Goal: Complete application form: Complete application form

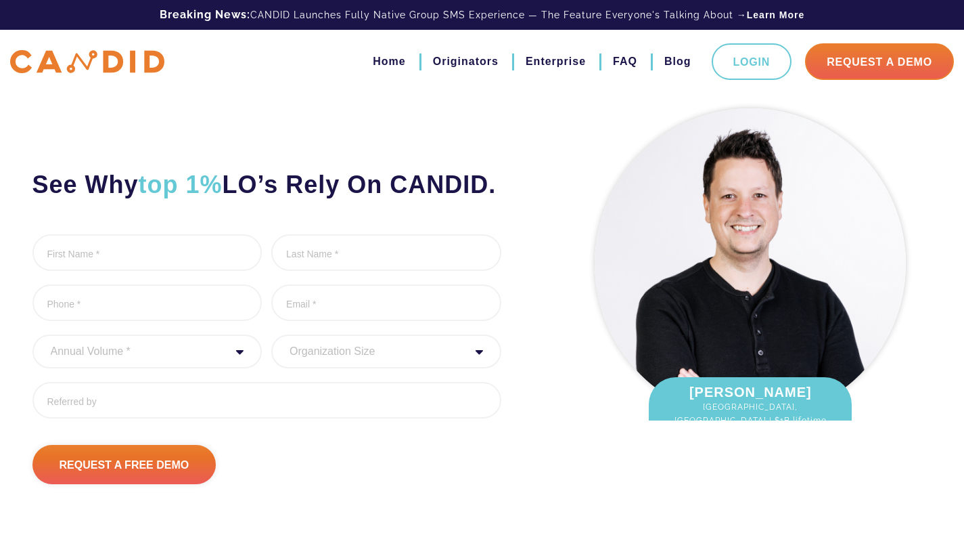
click at [396, 140] on div "See Why top 1% LO’s Rely On CANDID. First Name * 0 of 1000 max characters Last …" at bounding box center [290, 293] width 537 height 382
click at [348, 376] on ul "First Name * 0 of 1000 max characters Last Name * 0 of 1000 max characters Phon…" at bounding box center [266, 331] width 469 height 194
click at [282, 271] on input "Last Name *" at bounding box center [386, 252] width 230 height 37
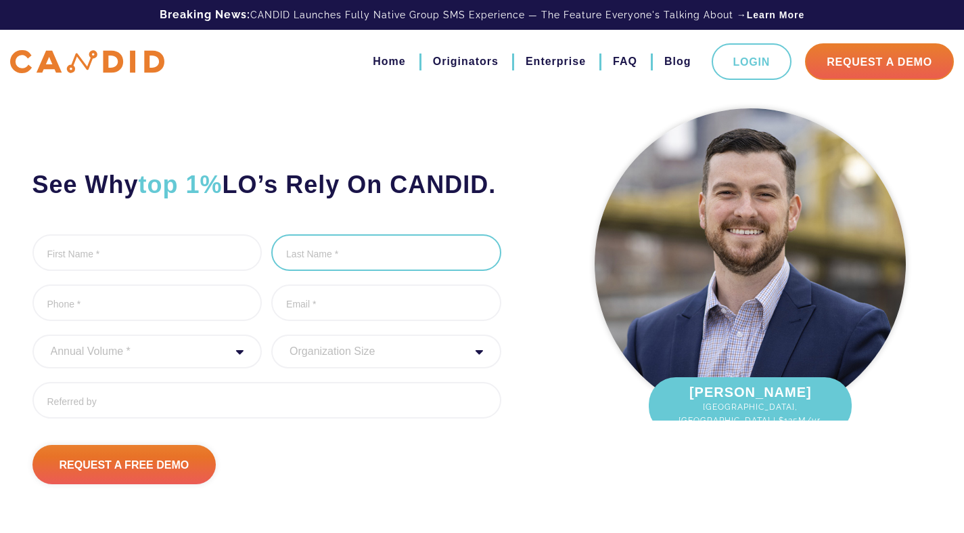
click at [441, 271] on input "Last Name *" at bounding box center [386, 252] width 230 height 37
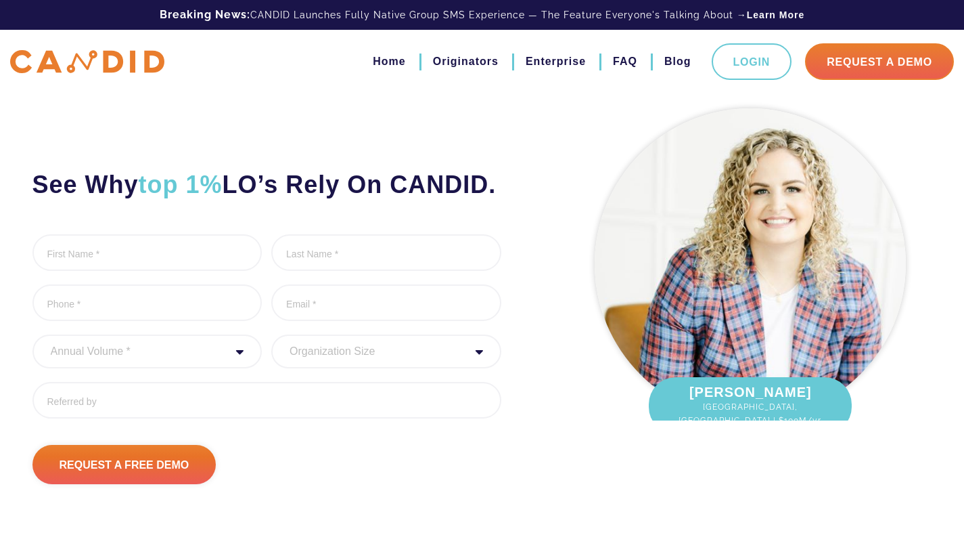
click at [482, 424] on ul "First Name * 0 of 1000 max characters Last Name * 0 of 1000 max characters Phon…" at bounding box center [266, 331] width 469 height 194
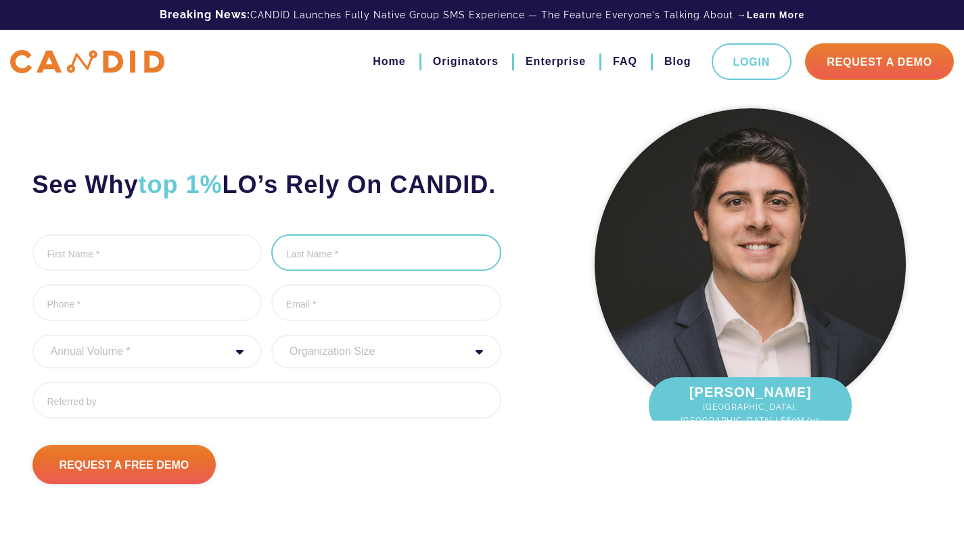
click at [357, 271] on input "Last Name *" at bounding box center [386, 252] width 230 height 37
click at [316, 154] on div "See Why top 1% LO’s Rely On CANDID. First Name * 0 of 1000 max characters Last …" at bounding box center [290, 293] width 537 height 382
click at [666, 357] on img at bounding box center [750, 263] width 311 height 311
click at [430, 245] on div "See Why top 1% LO’s Rely On CANDID. First Name * 0 of 1000 max characters Last …" at bounding box center [290, 293] width 537 height 382
click at [483, 274] on li "Last Name * 0 of 1000 max characters" at bounding box center [386, 254] width 230 height 40
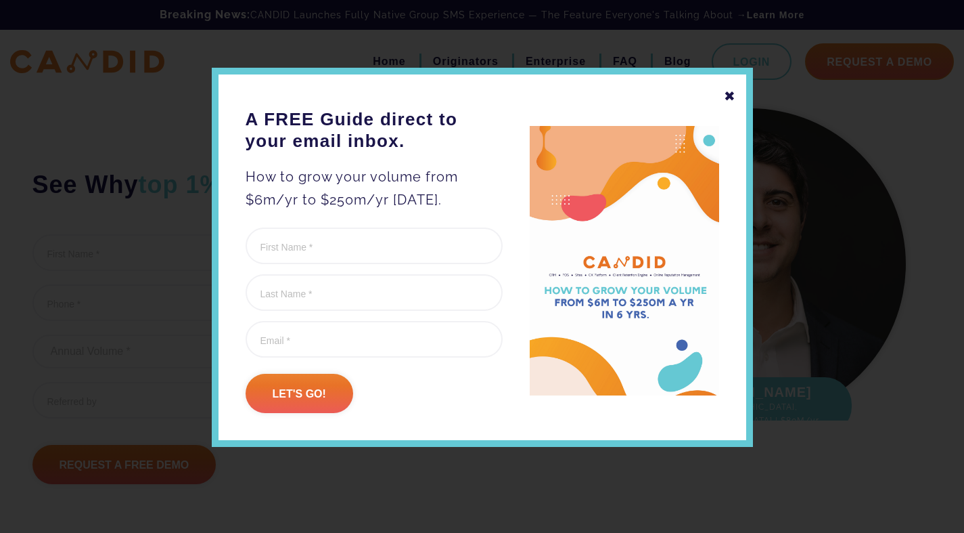
click at [678, 238] on img at bounding box center [624, 261] width 189 height 270
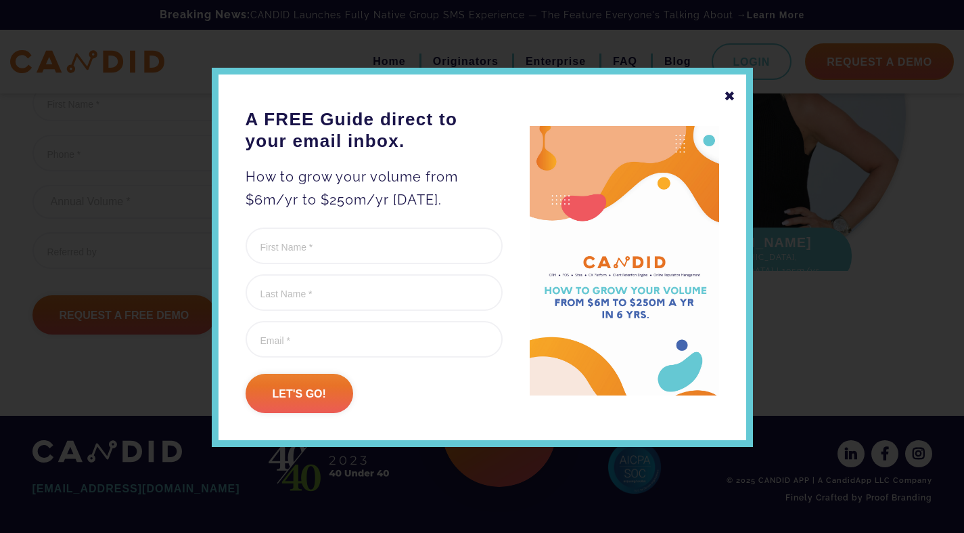
scroll to position [194, 0]
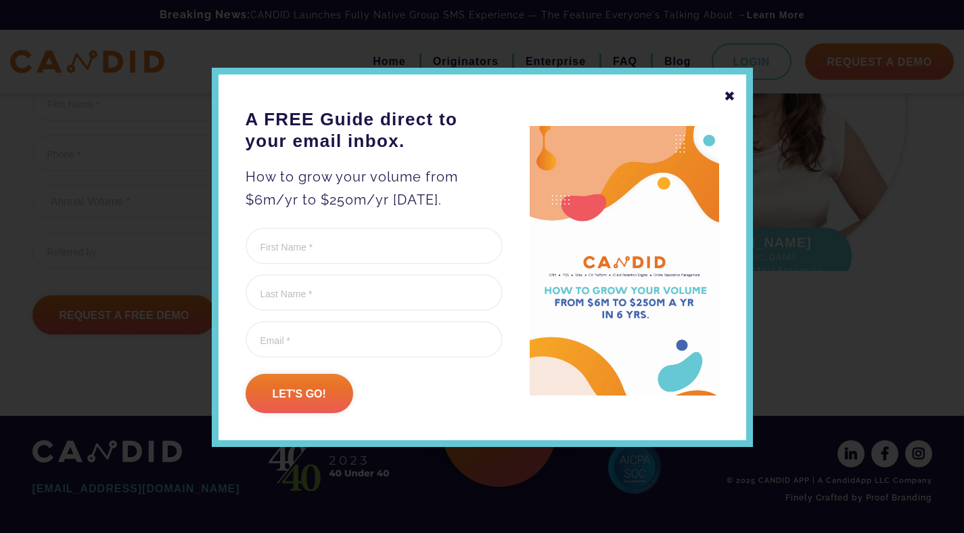
click at [391, 501] on div at bounding box center [482, 266] width 964 height 533
